Goal: Find specific page/section: Find specific page/section

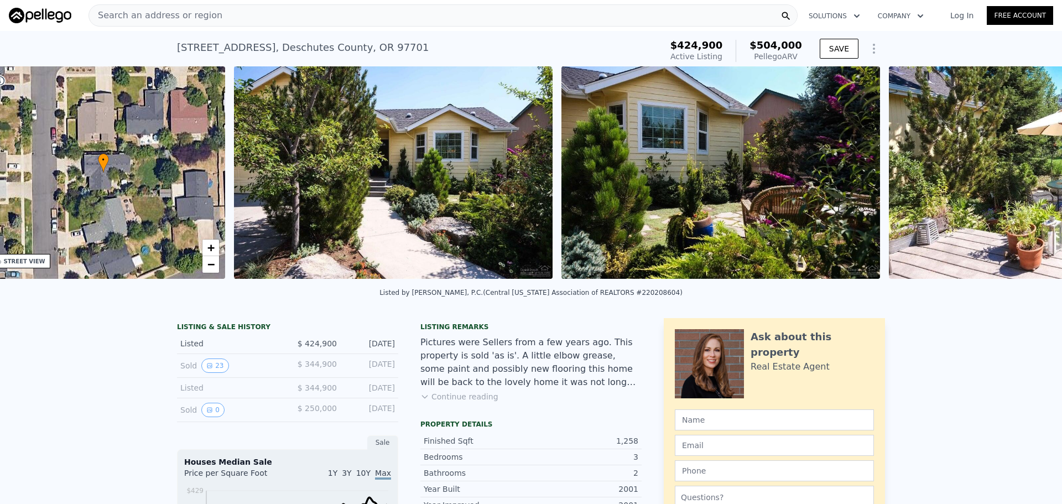
scroll to position [0, 258]
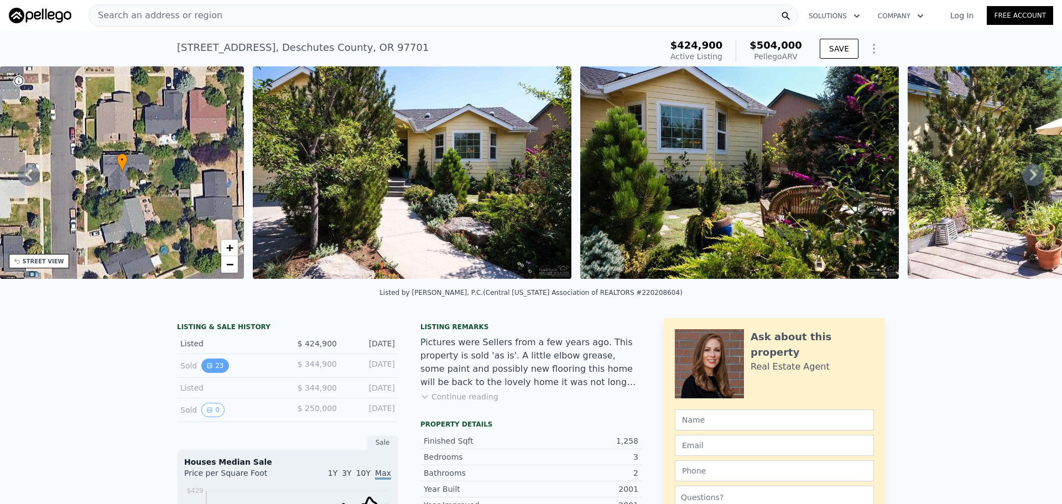
click at [208, 369] on button "23" at bounding box center [214, 365] width 27 height 14
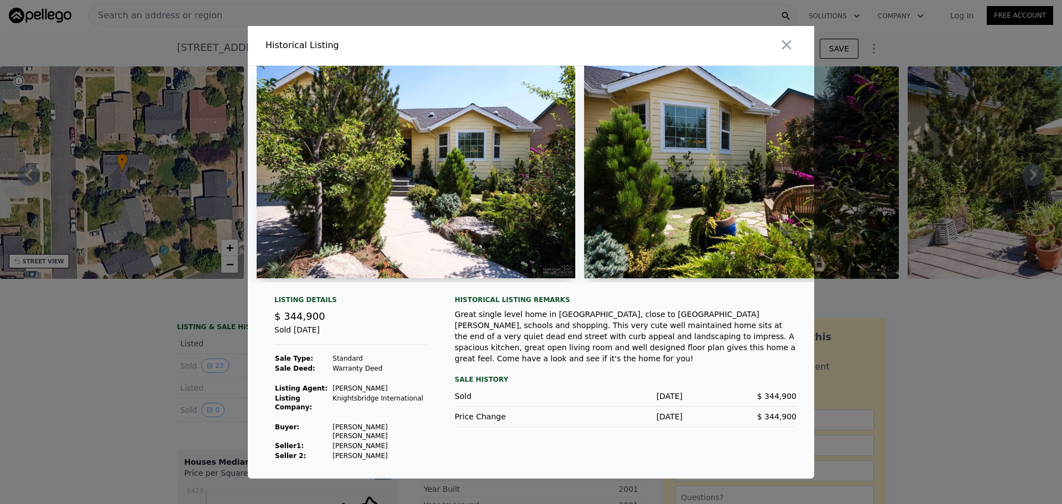
click at [373, 186] on img at bounding box center [416, 172] width 319 height 212
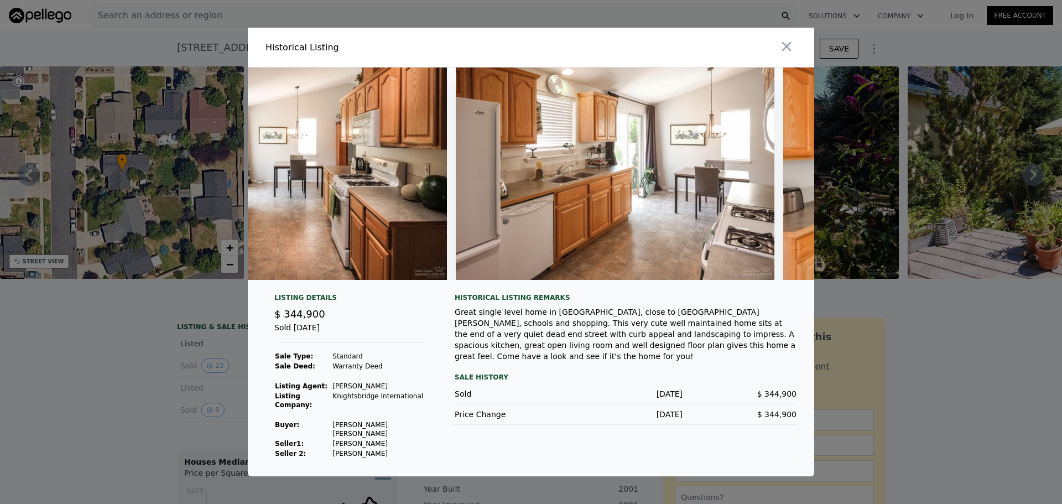
scroll to position [0, 2322]
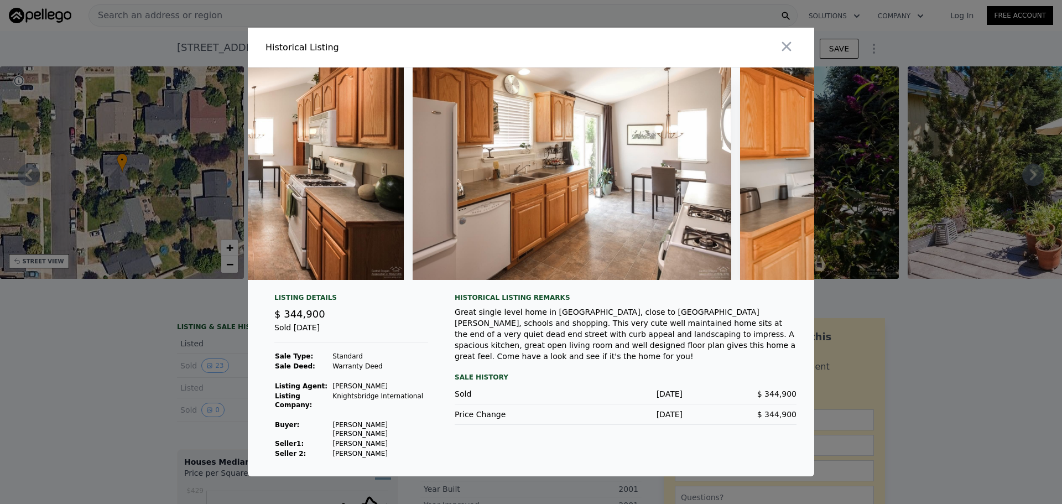
click at [465, 222] on img at bounding box center [572, 173] width 319 height 212
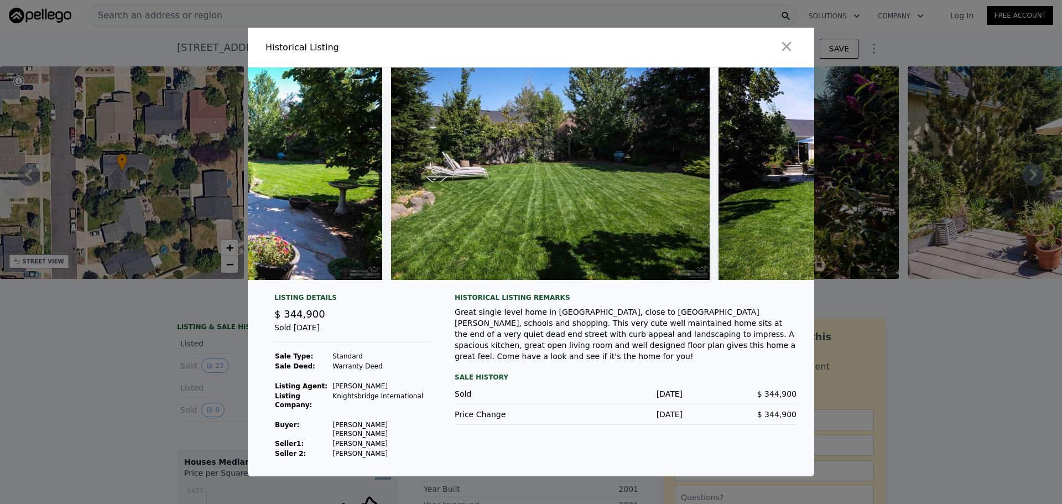
scroll to position [0, 5669]
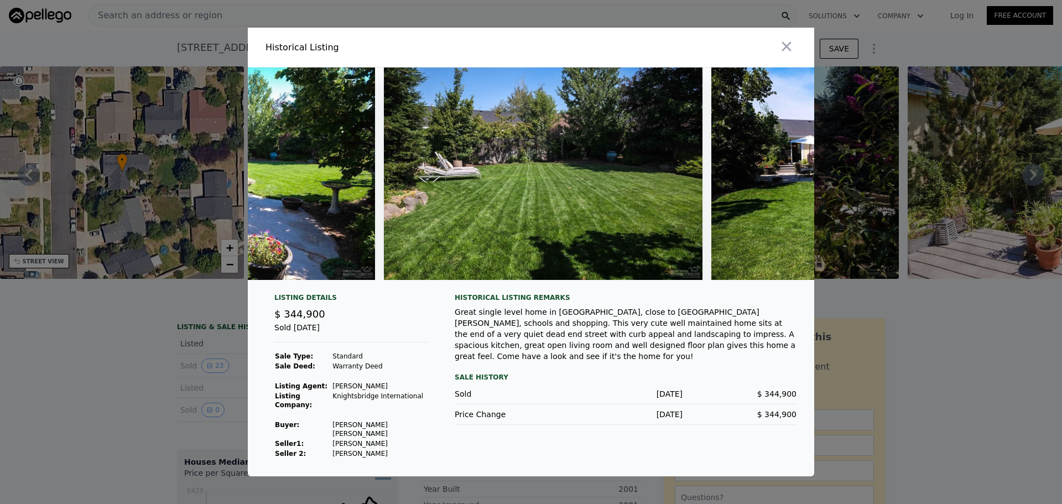
drag, startPoint x: 778, startPoint y: 49, endPoint x: 772, endPoint y: 61, distance: 12.9
click at [778, 50] on button "button" at bounding box center [787, 47] width 20 height 20
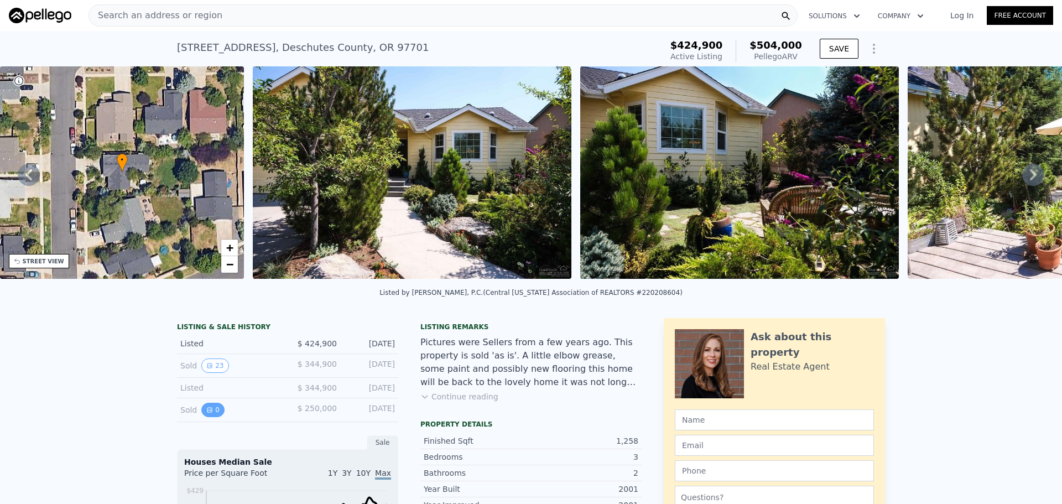
click at [207, 413] on icon "View historical data" at bounding box center [209, 410] width 7 height 7
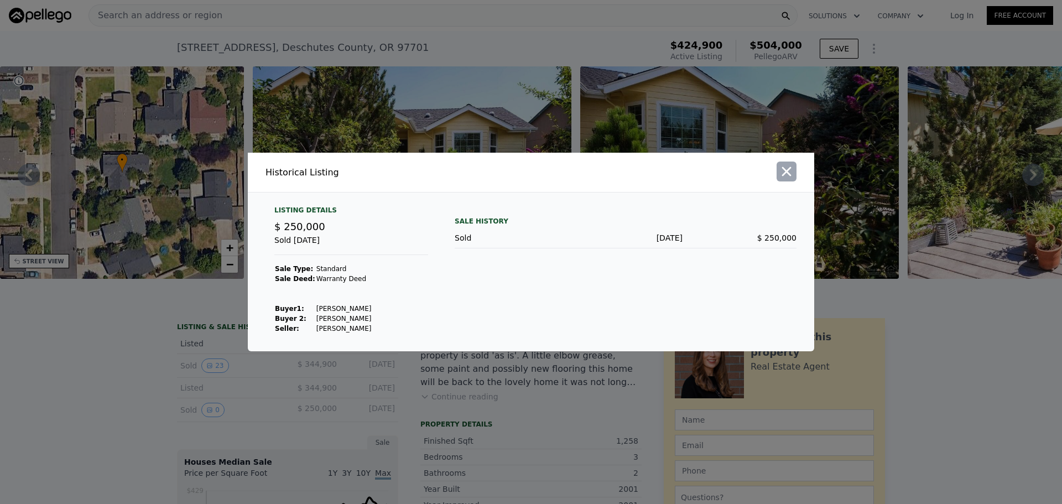
click at [785, 173] on icon "button" at bounding box center [786, 171] width 9 height 9
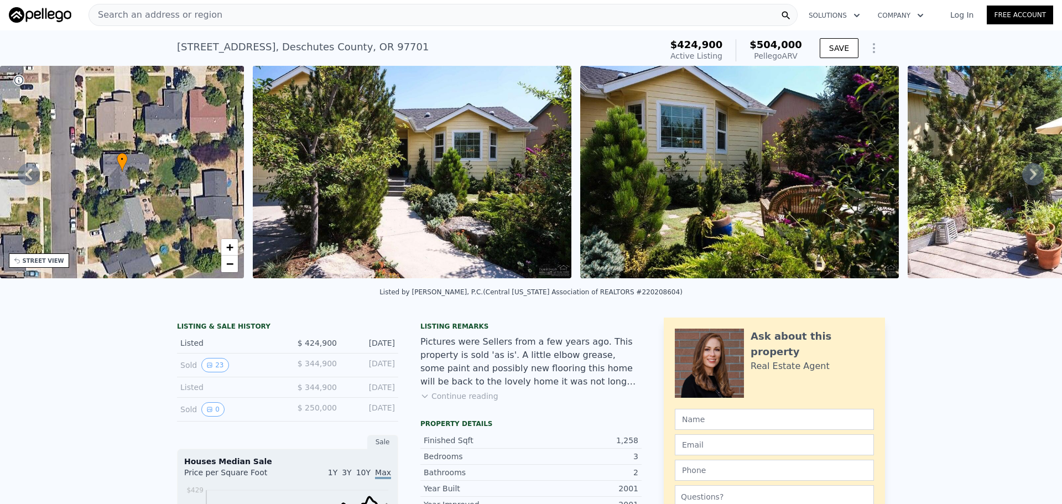
scroll to position [0, 0]
click at [391, 155] on img at bounding box center [412, 172] width 319 height 212
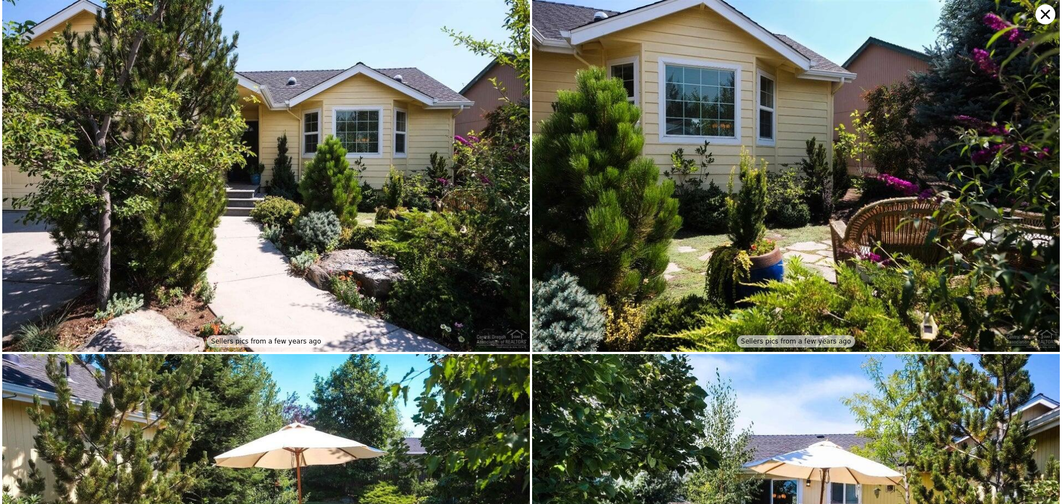
click at [362, 201] on img at bounding box center [266, 176] width 528 height 352
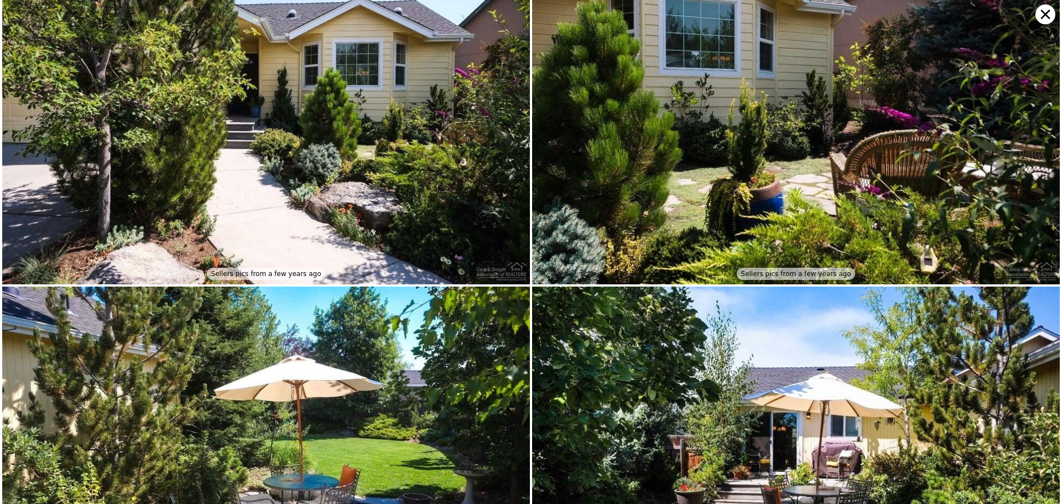
scroll to position [196, 0]
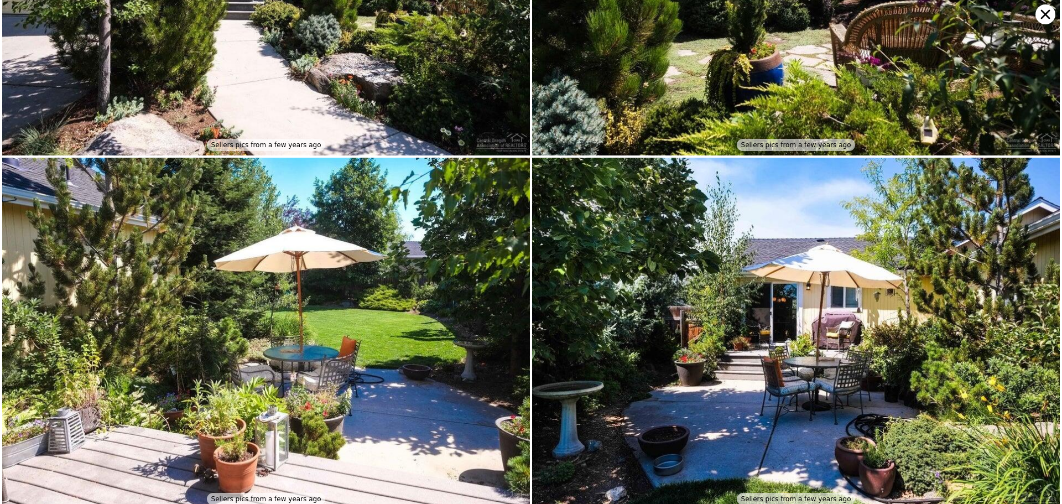
click at [1047, 6] on icon at bounding box center [1045, 14] width 20 height 20
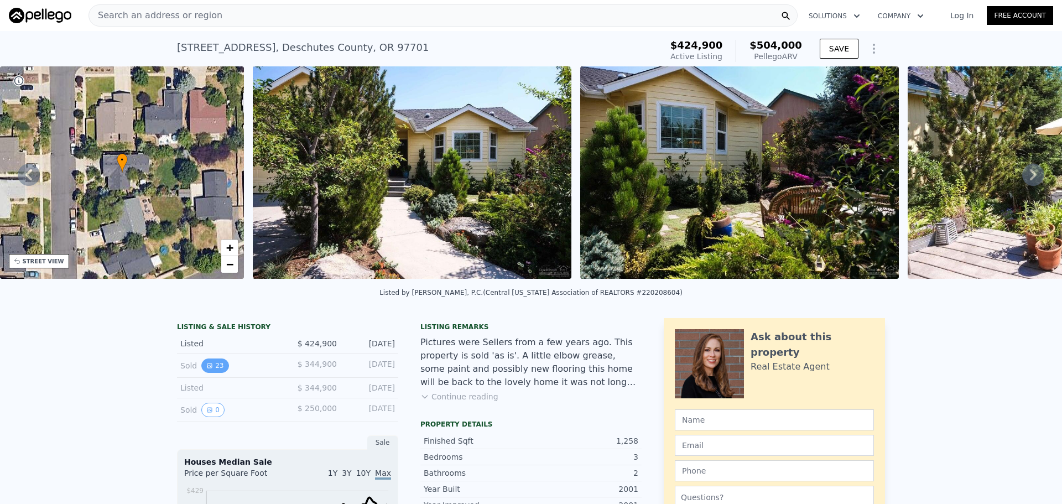
click at [206, 369] on icon "View historical data" at bounding box center [209, 365] width 7 height 7
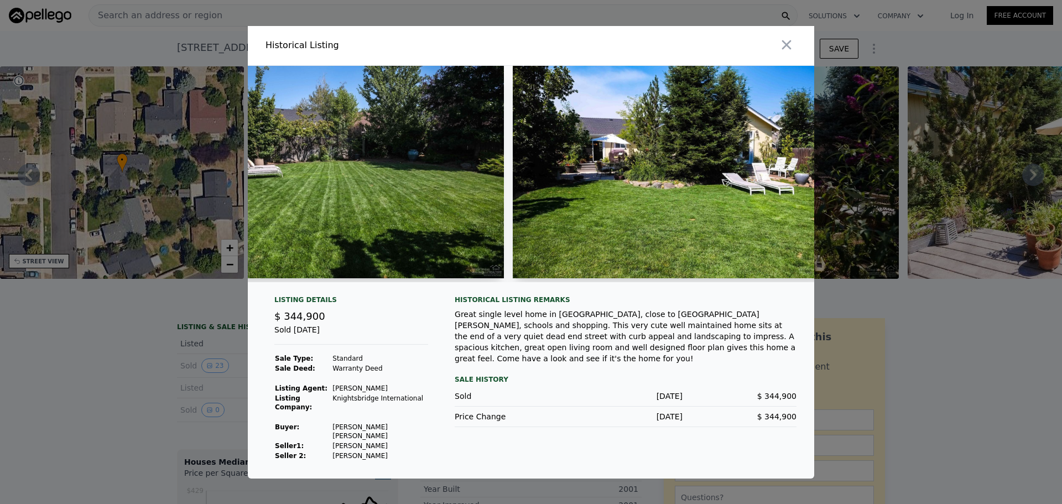
scroll to position [0, 5772]
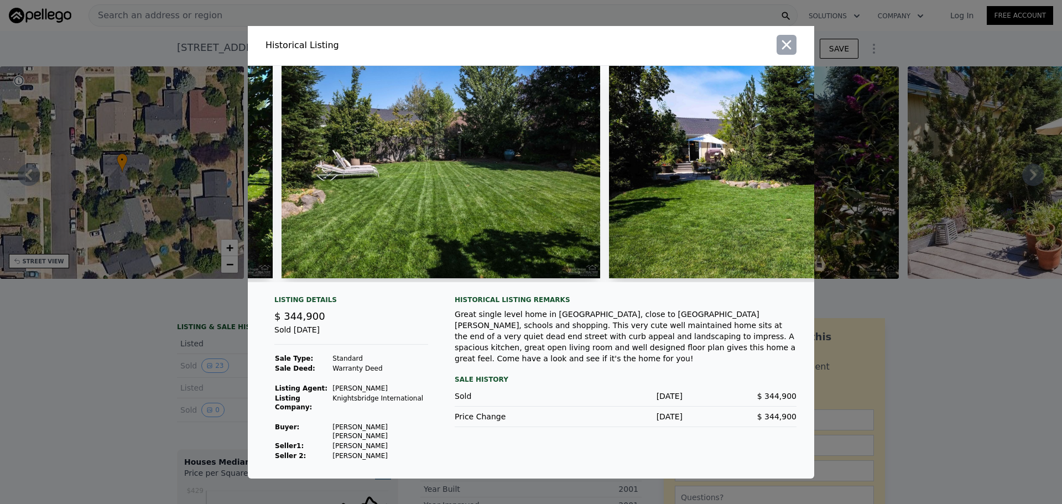
click at [780, 51] on icon "button" at bounding box center [786, 44] width 15 height 15
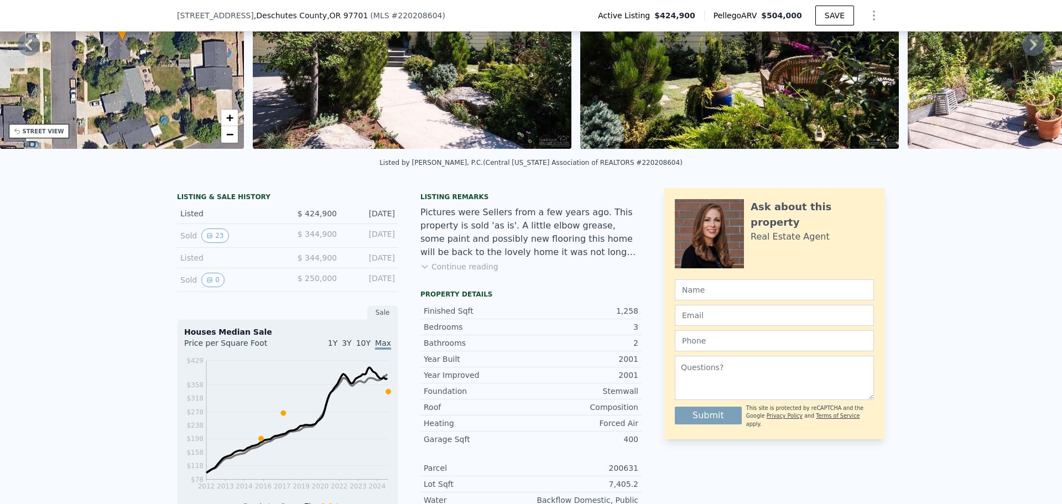
scroll to position [0, 0]
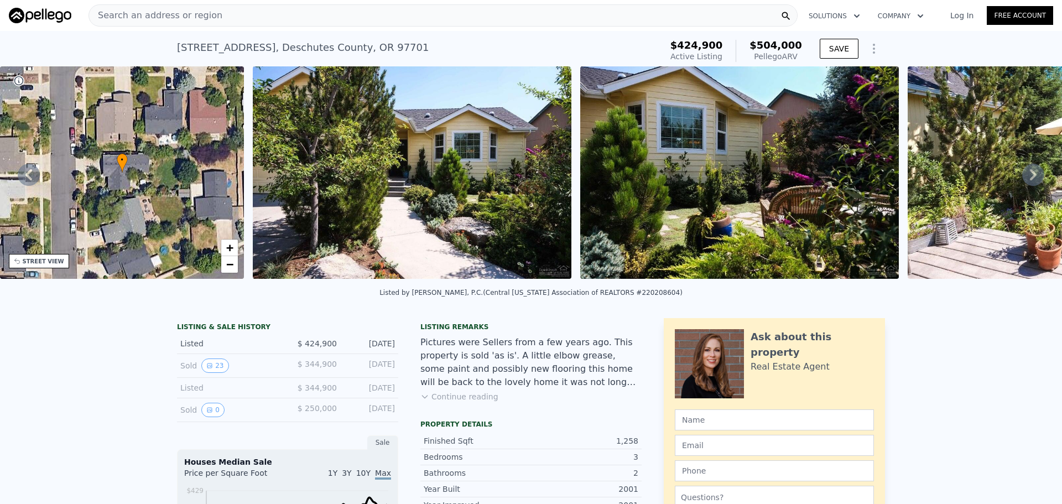
click at [153, 15] on span "Search an address or region" at bounding box center [155, 15] width 133 height 13
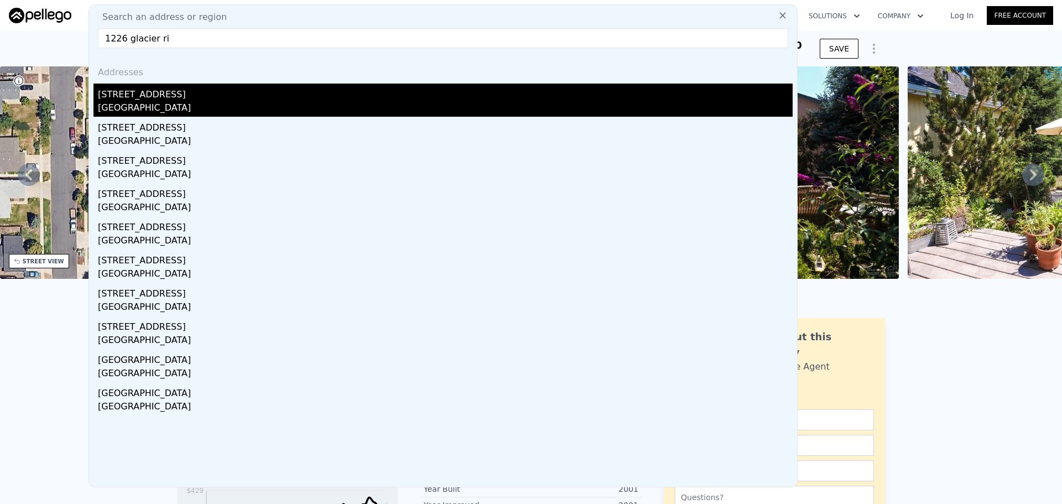
type input "1226 glacier ri"
click at [184, 107] on div "[GEOGRAPHIC_DATA]" at bounding box center [445, 108] width 695 height 15
